Goal: Task Accomplishment & Management: Complete application form

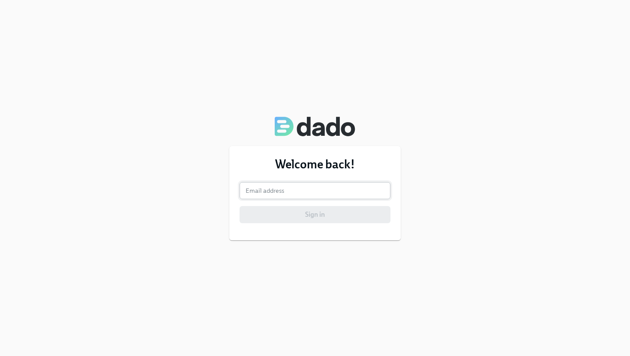
click at [271, 194] on input "email" at bounding box center [315, 190] width 151 height 17
type input "[EMAIL_ADDRESS][PERSON_NAME][DOMAIN_NAME]"
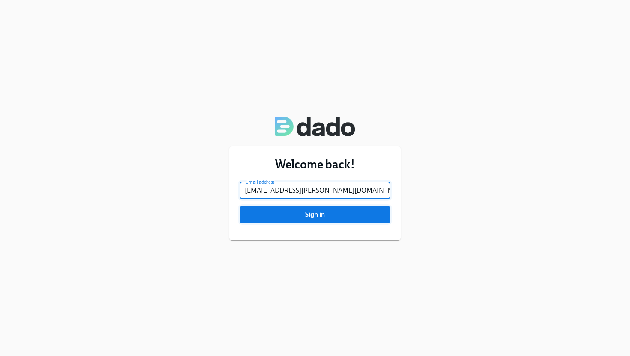
click at [280, 214] on span "Sign in" at bounding box center [315, 215] width 139 height 9
click at [240, 206] on button "Sign in" at bounding box center [315, 214] width 151 height 17
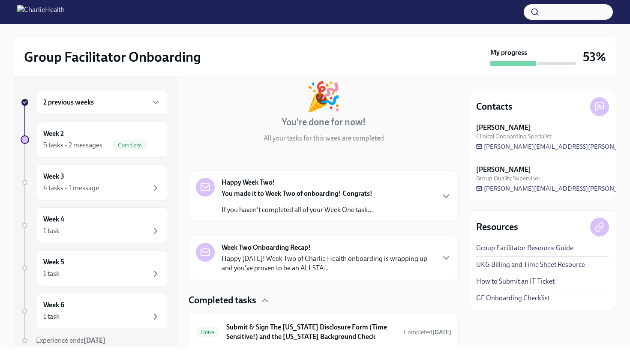
scroll to position [69, 0]
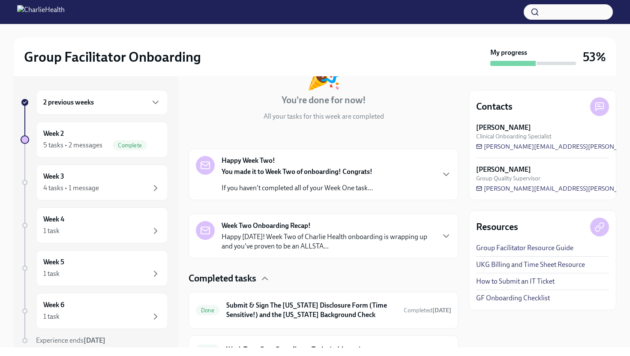
click at [134, 100] on div "2 previous weeks" at bounding box center [102, 102] width 118 height 10
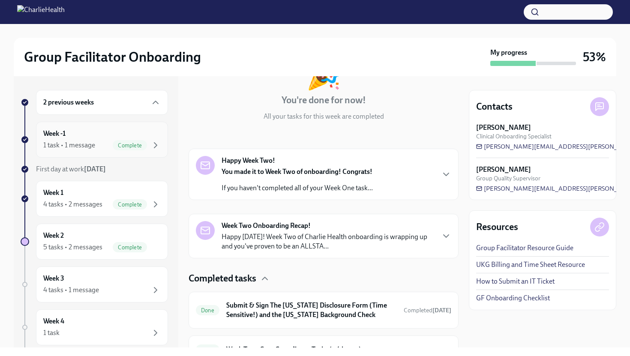
click at [129, 142] on span "Complete" at bounding box center [130, 145] width 34 height 6
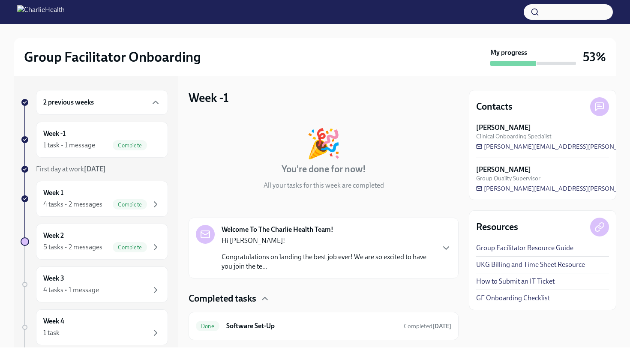
scroll to position [20, 0]
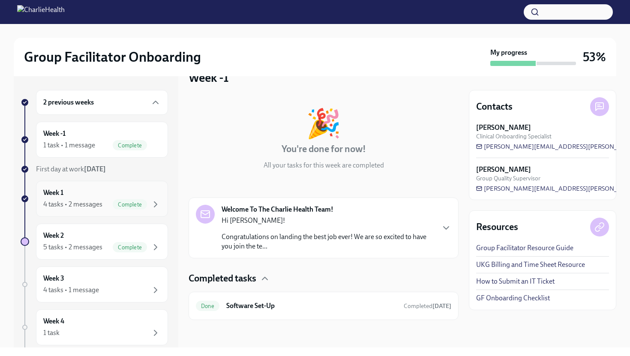
click at [109, 196] on div "Week 1 4 tasks • 2 messages Complete" at bounding box center [102, 198] width 118 height 21
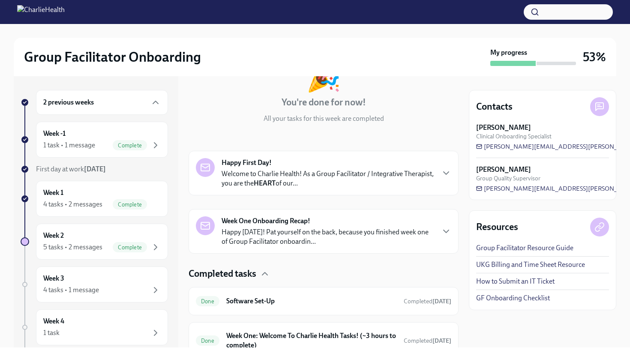
scroll to position [193, 0]
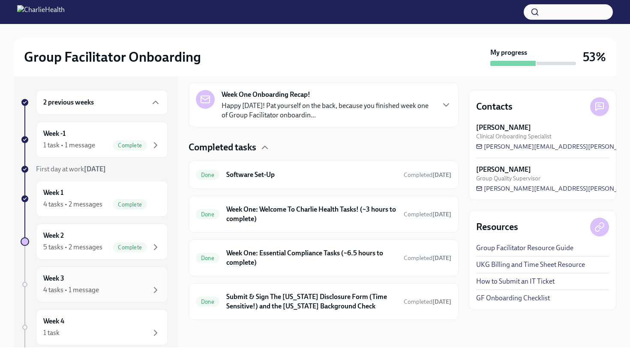
click at [123, 294] on div "4 tasks • 1 message" at bounding box center [102, 290] width 118 height 10
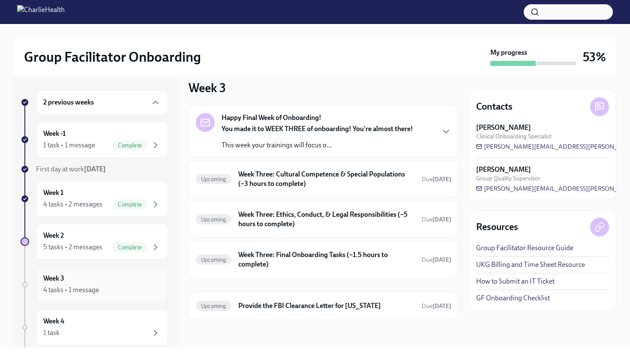
scroll to position [10, 0]
click at [260, 306] on h6 "Provide the FBI Clearance Letter for [US_STATE]" at bounding box center [326, 305] width 177 height 9
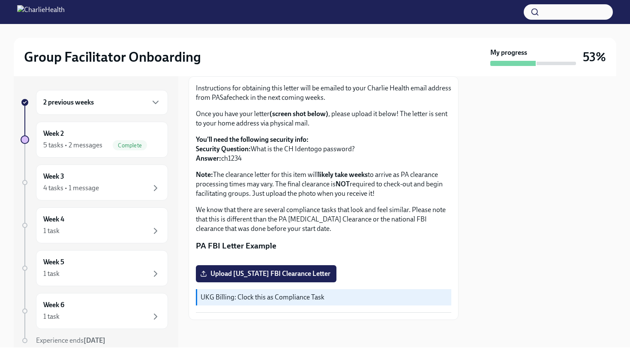
scroll to position [145, 0]
click at [96, 187] on div "4 tasks • 1 message" at bounding box center [71, 188] width 56 height 9
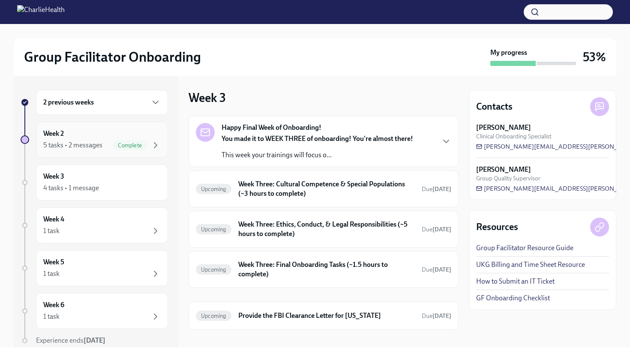
click at [96, 132] on div "Week 2 5 tasks • 2 messages Complete" at bounding box center [102, 139] width 118 height 21
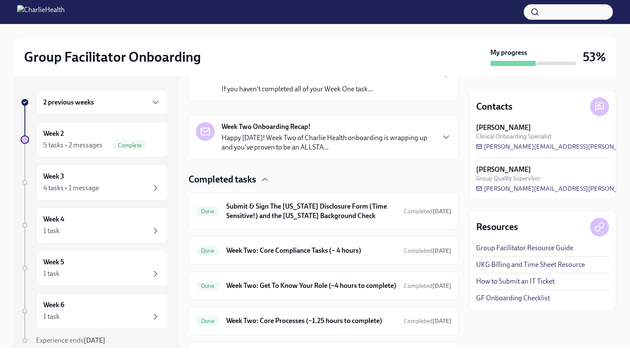
scroll to position [235, 0]
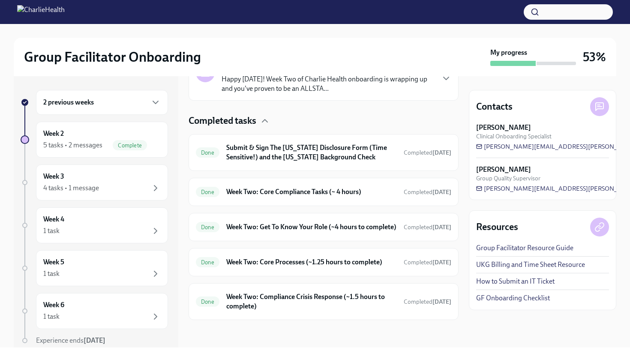
click at [130, 109] on div "2 previous weeks" at bounding box center [102, 102] width 132 height 25
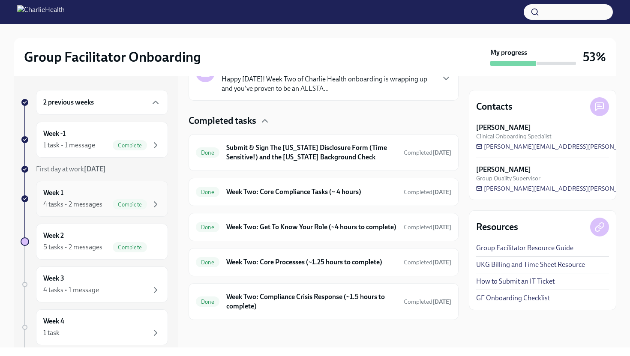
click at [93, 208] on div "4 tasks • 2 messages" at bounding box center [72, 204] width 59 height 9
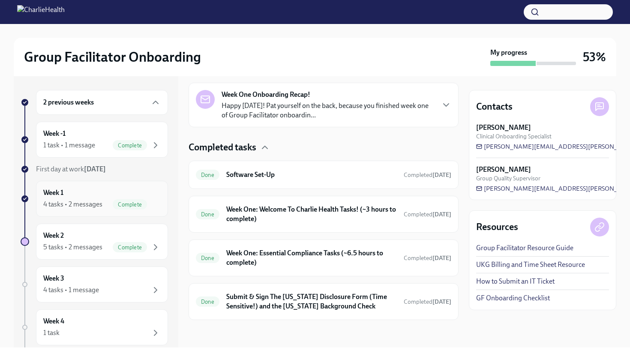
scroll to position [193, 0]
click at [284, 219] on h6 "Week One: Welcome To Charlie Health Tasks! (~3 hours to complete)" at bounding box center [311, 214] width 171 height 19
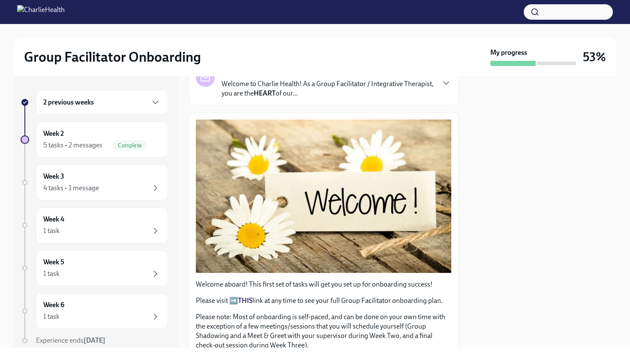
scroll to position [77, 0]
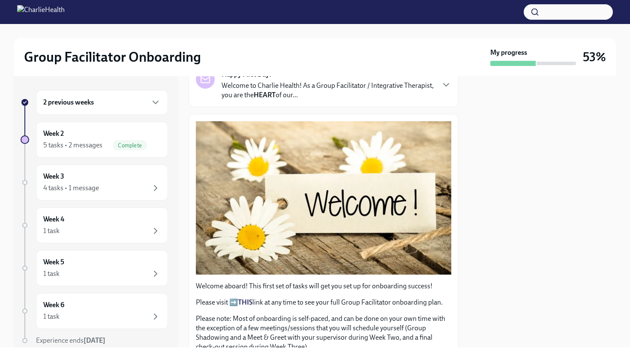
click at [122, 105] on div "2 previous weeks" at bounding box center [102, 102] width 118 height 10
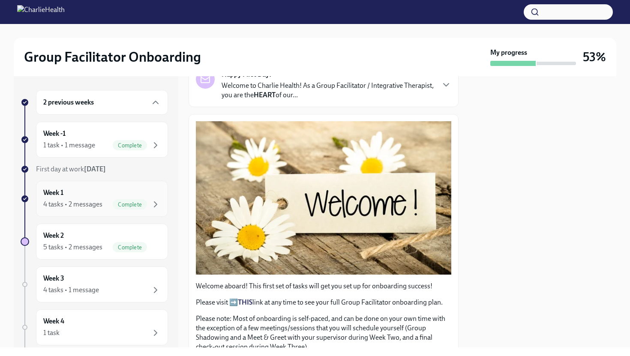
click at [102, 192] on div "Week 1 4 tasks • 2 messages Complete" at bounding box center [102, 198] width 118 height 21
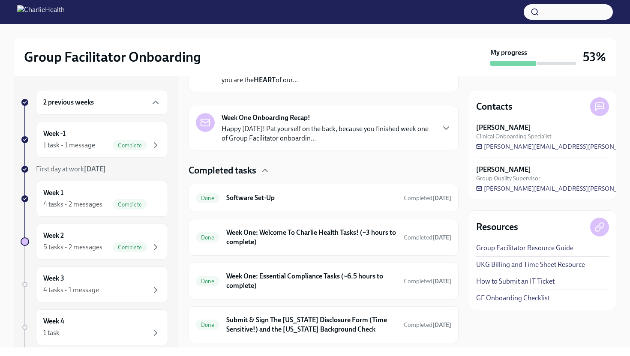
scroll to position [193, 0]
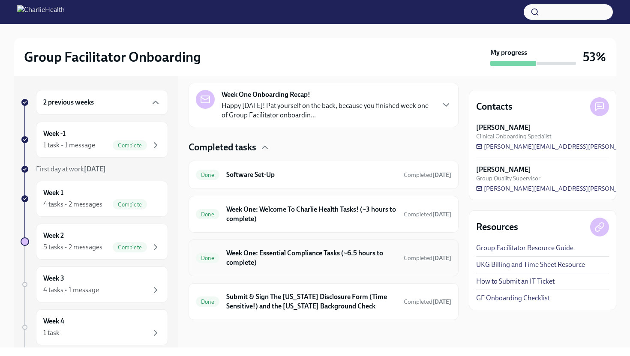
click at [290, 266] on h6 "Week One: Essential Compliance Tasks (~6.5 hours to complete)" at bounding box center [311, 258] width 171 height 19
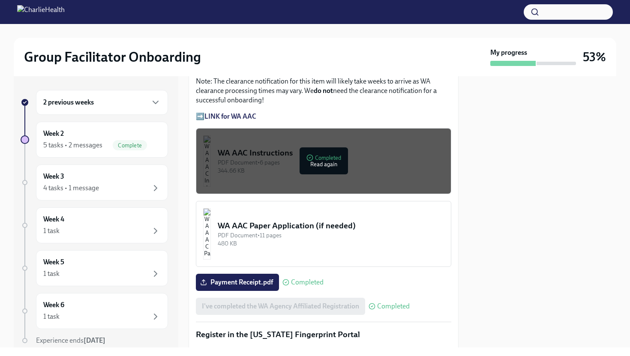
scroll to position [752, 0]
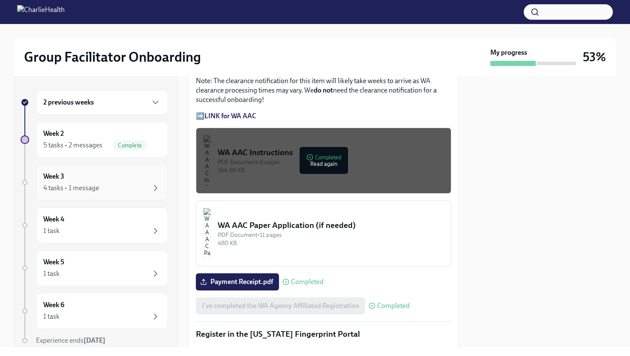
click at [114, 196] on div "Week 3 4 tasks • 1 message" at bounding box center [102, 183] width 132 height 36
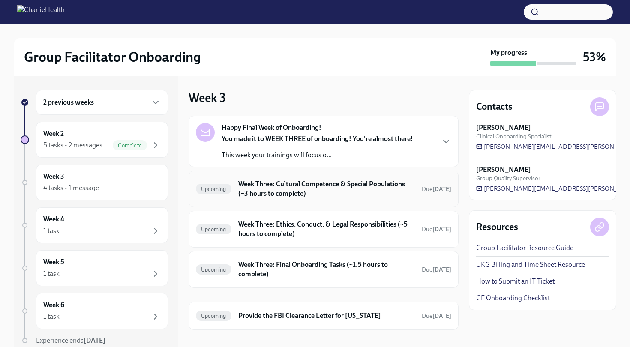
click at [306, 182] on h6 "Week Three: Cultural Competence & Special Populations (~3 hours to complete)" at bounding box center [326, 189] width 177 height 19
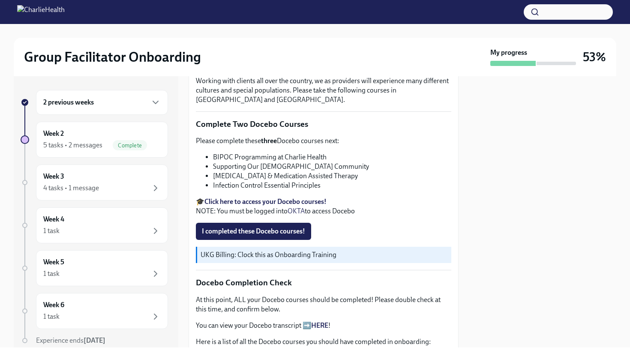
scroll to position [234, 0]
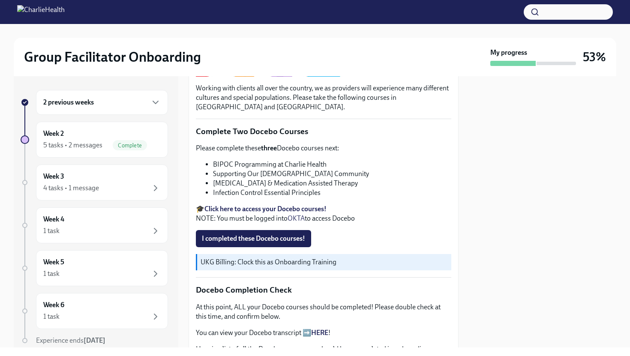
click at [253, 212] on strong "Click here to access your Docebo courses!" at bounding box center [266, 209] width 122 height 8
